Goal: Use online tool/utility: Utilize a website feature to perform a specific function

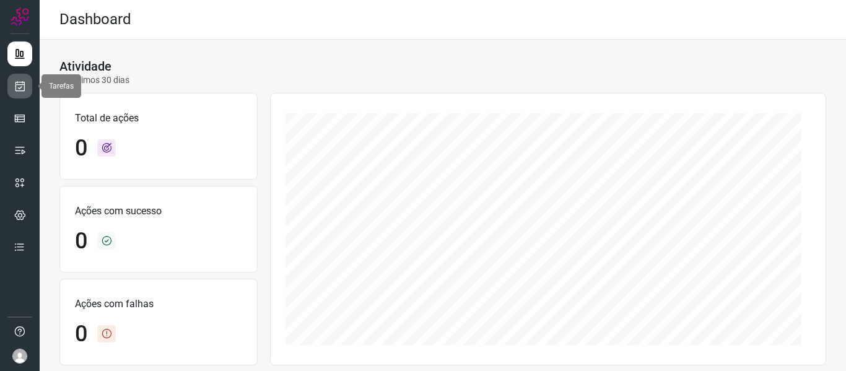
click at [25, 88] on icon at bounding box center [20, 86] width 13 height 12
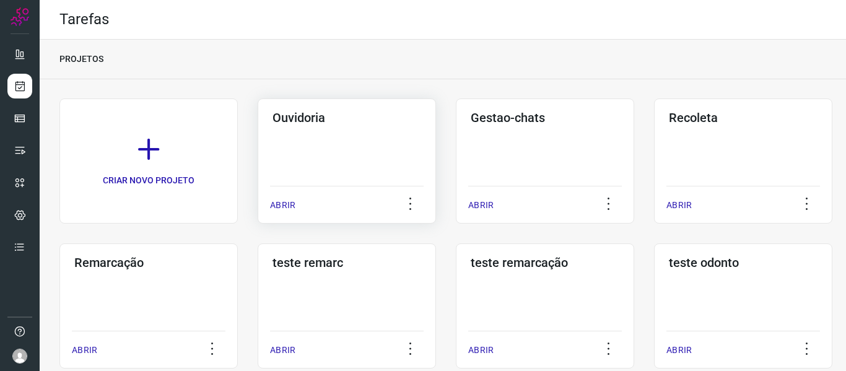
click at [292, 204] on p "ABRIR" at bounding box center [282, 205] width 25 height 13
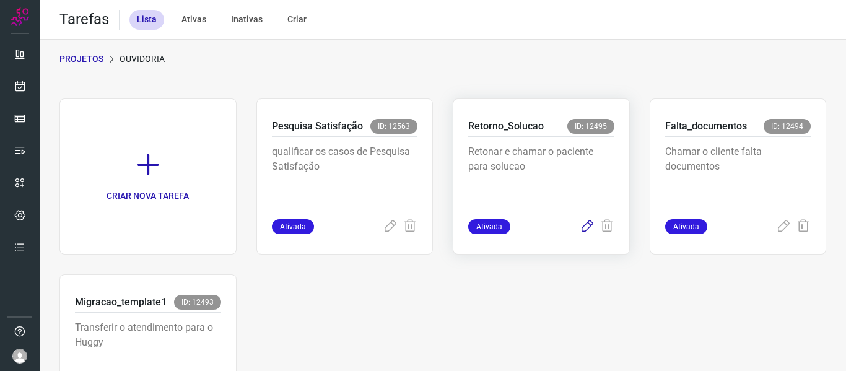
click at [579, 226] on icon at bounding box center [586, 226] width 15 height 15
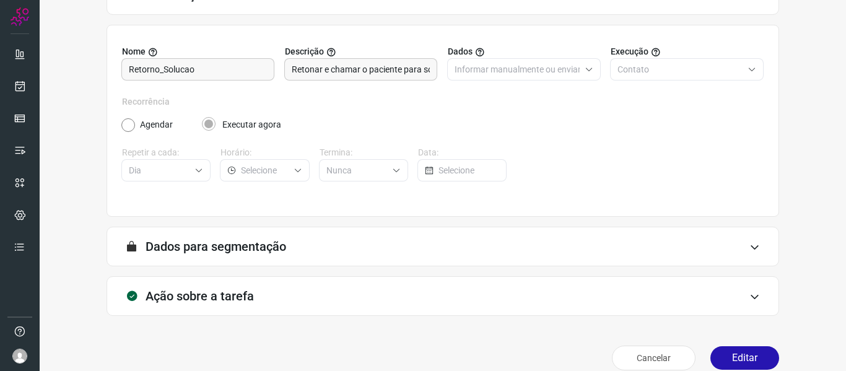
scroll to position [113, 0]
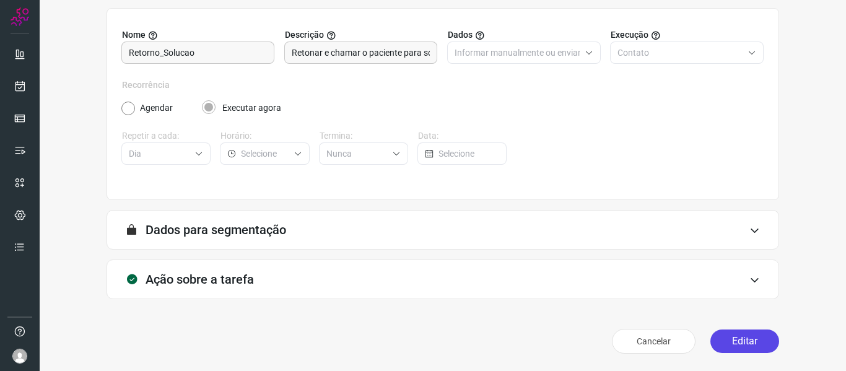
click at [729, 346] on button "Editar" at bounding box center [744, 341] width 69 height 24
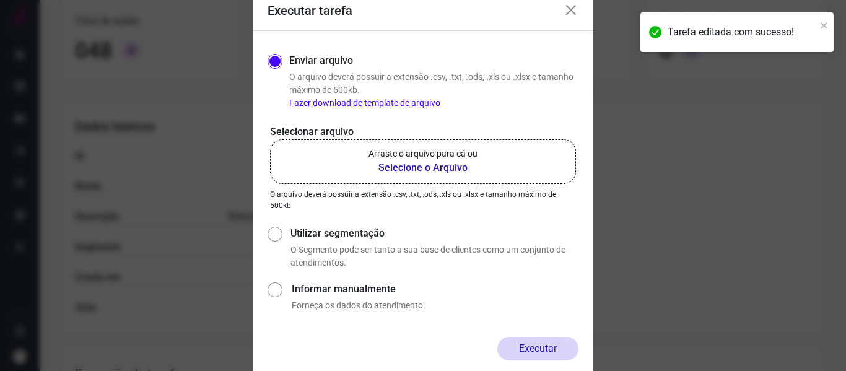
scroll to position [175, 0]
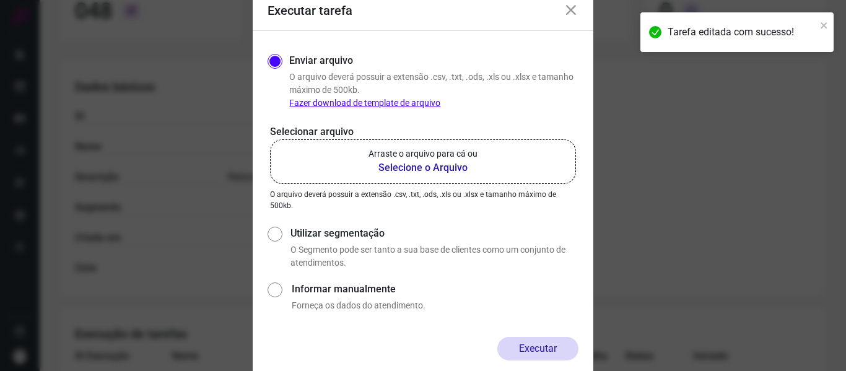
click at [504, 167] on label "Arraste o arquivo para cá ou Selecione o Arquivo" at bounding box center [423, 161] width 306 height 45
click at [0, 0] on input "Arraste o arquivo para cá ou Selecione o Arquivo" at bounding box center [0, 0] width 0 height 0
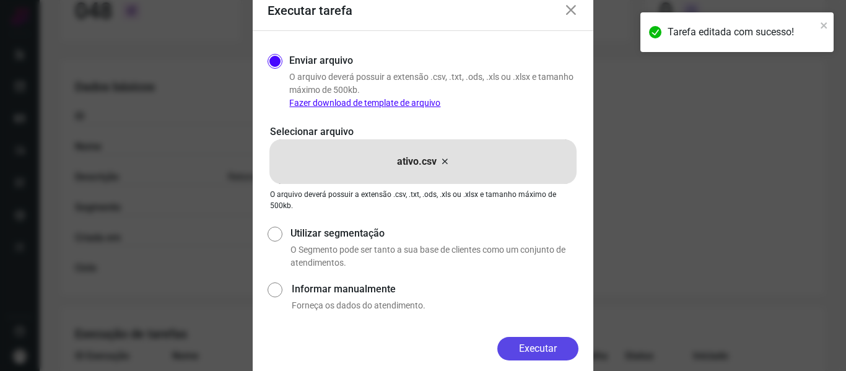
click at [543, 340] on button "Executar" at bounding box center [537, 349] width 81 height 24
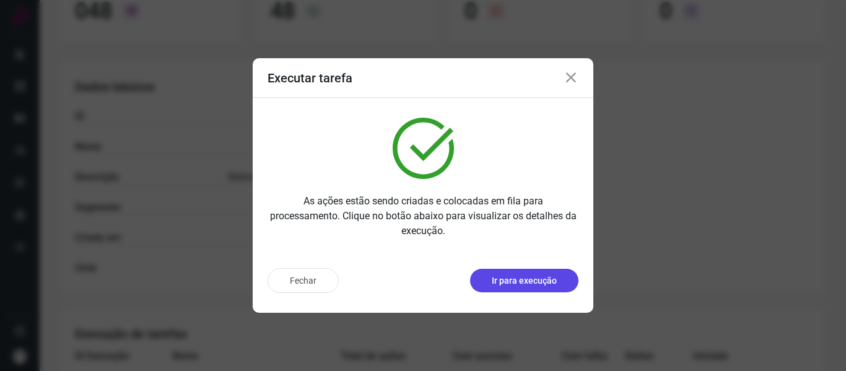
click at [534, 285] on p "Ir para execução" at bounding box center [523, 280] width 65 height 13
